Goal: Obtain resource: Obtain resource

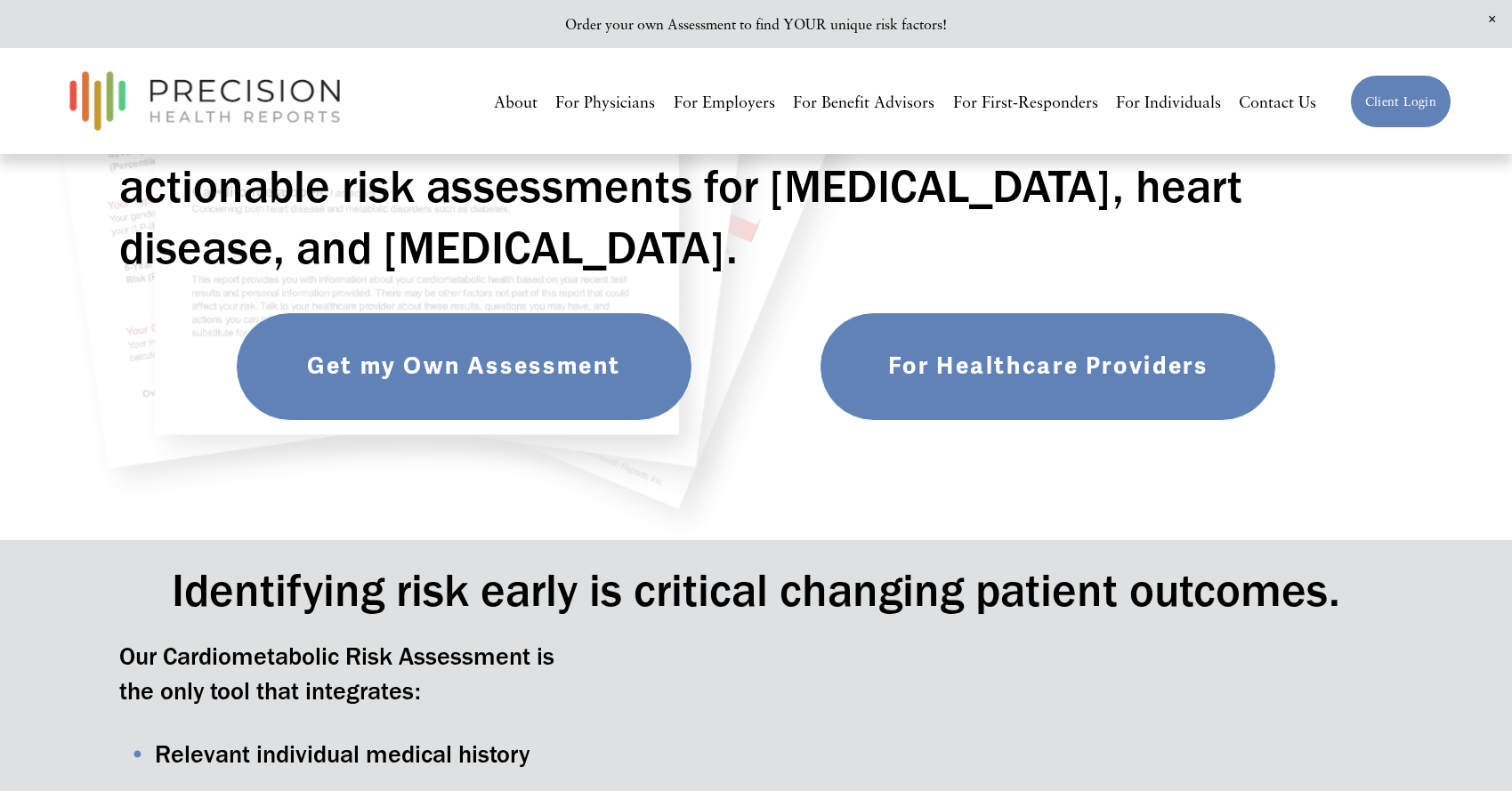
scroll to position [455, 0]
click at [460, 387] on link "Get my Own Assessment" at bounding box center [464, 366] width 457 height 110
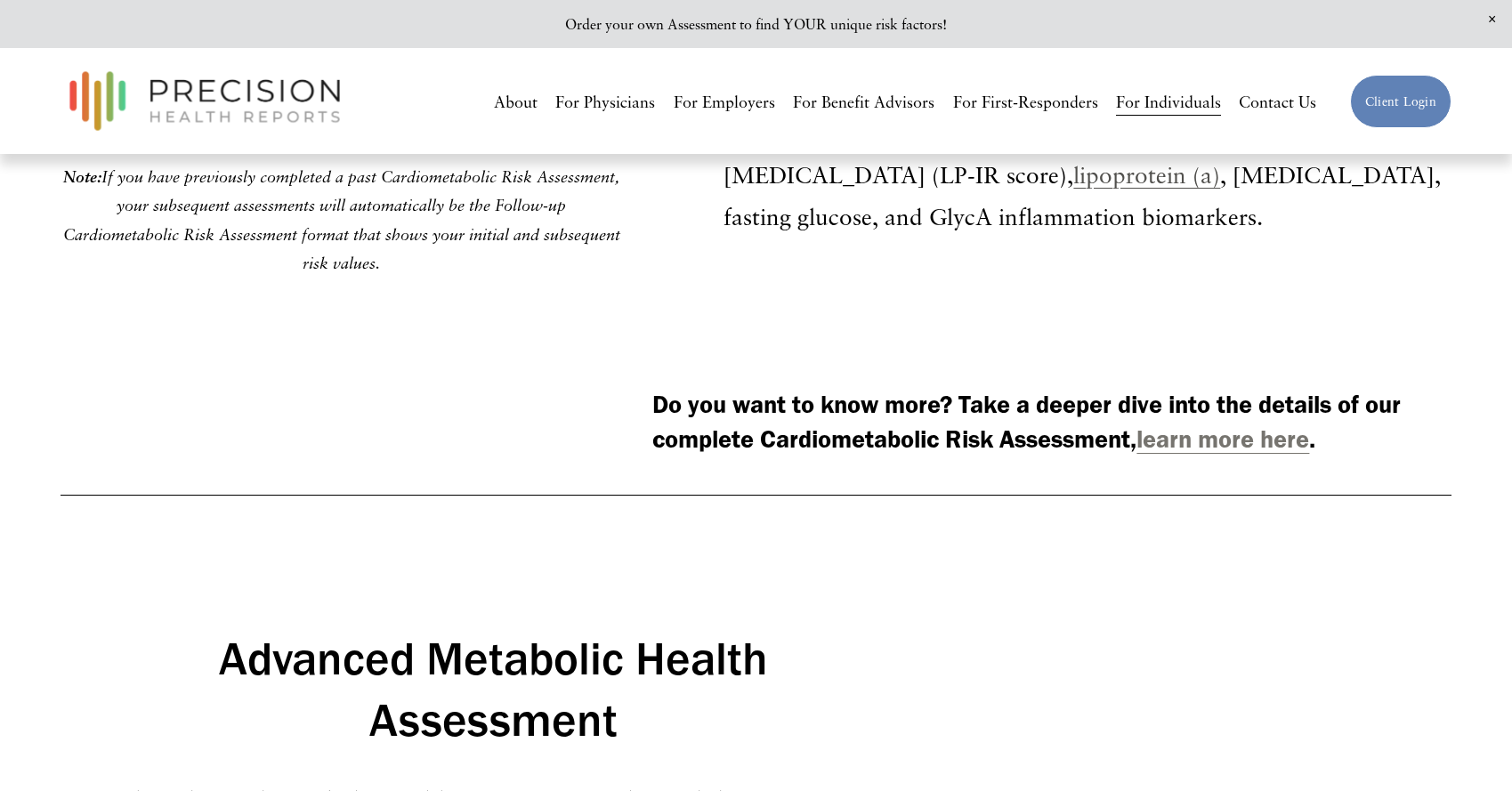
scroll to position [5211, 0]
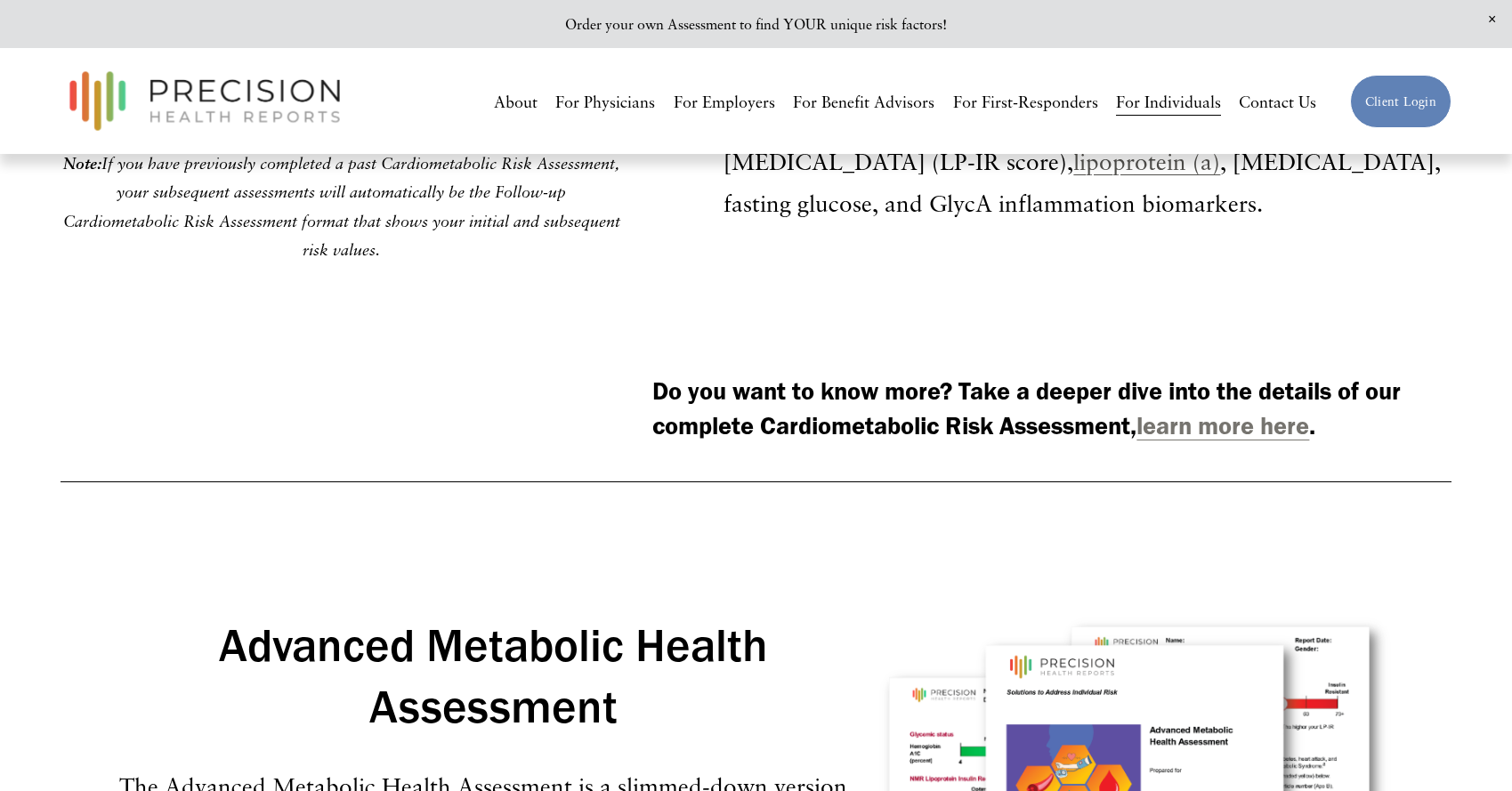
click at [1215, 441] on strong "learn more here" at bounding box center [1222, 425] width 172 height 30
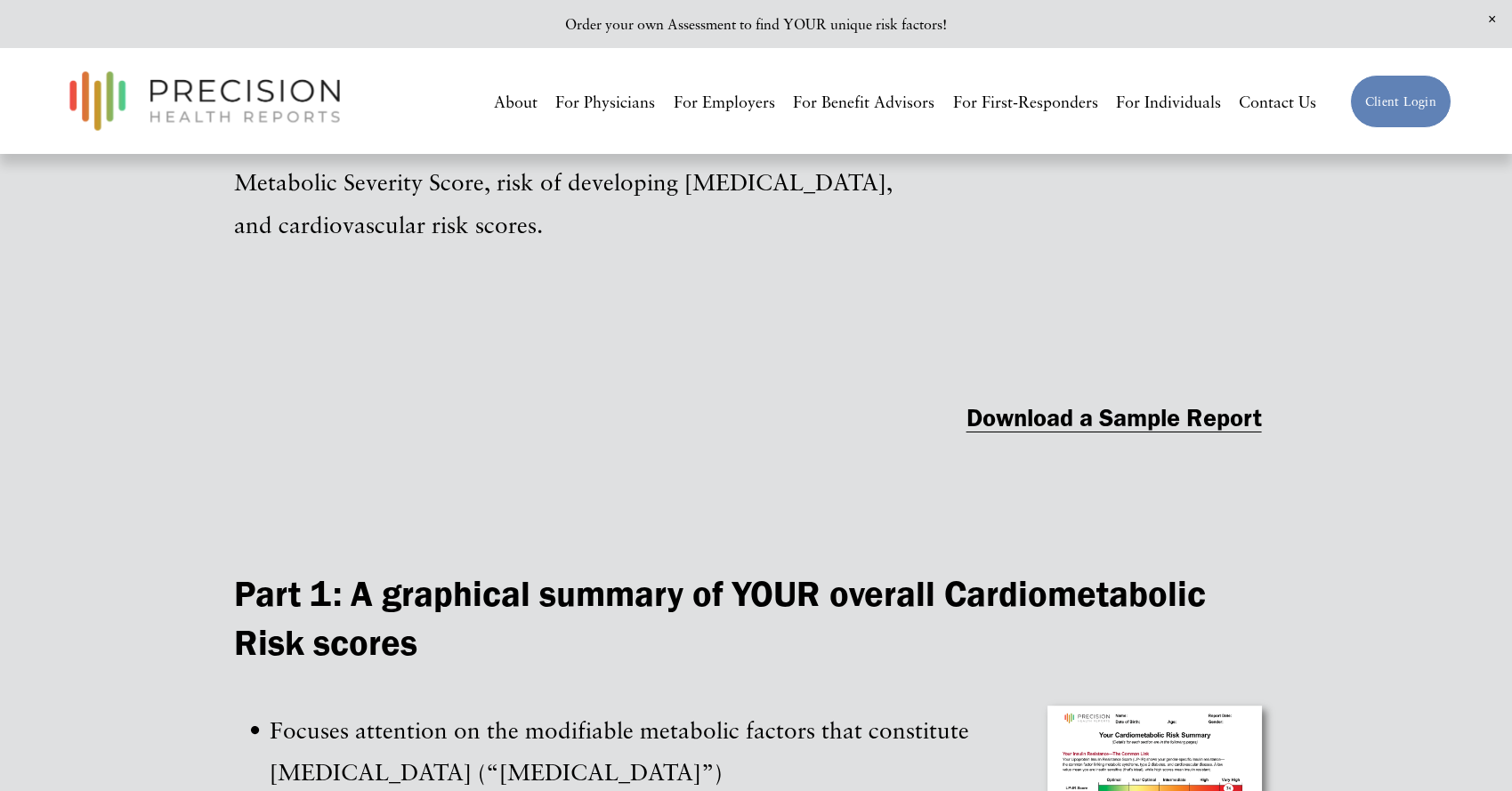
scroll to position [2013, 0]
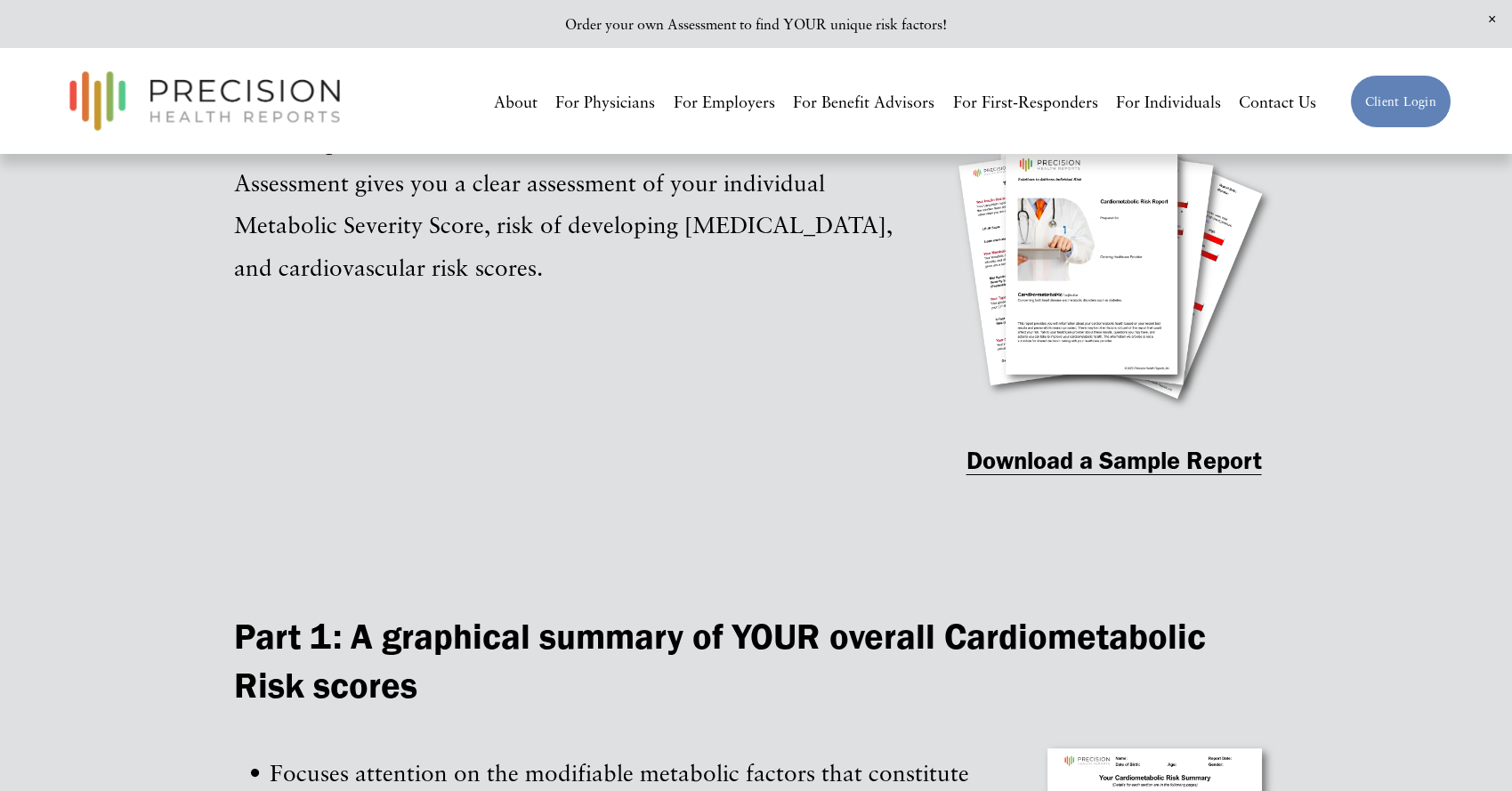
click at [1092, 475] on strong "Download a Sample Report" at bounding box center [1114, 460] width 296 height 30
